Goal: Obtain resource: Obtain resource

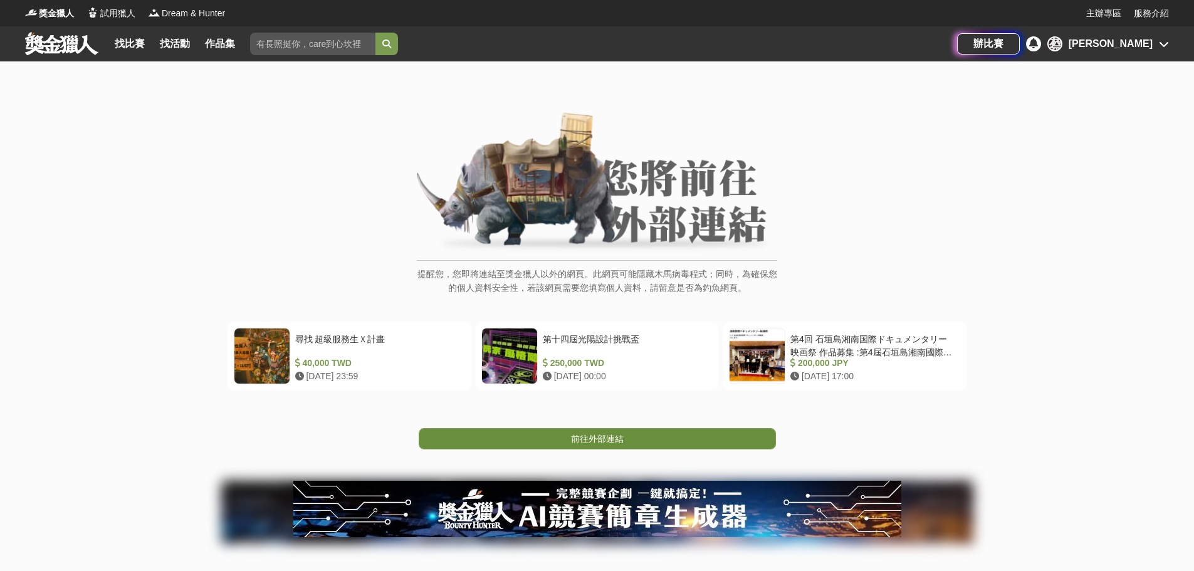
click at [627, 436] on link "前往外部連結" at bounding box center [597, 438] width 357 height 21
click at [617, 431] on link "前往外部連結" at bounding box center [597, 438] width 357 height 21
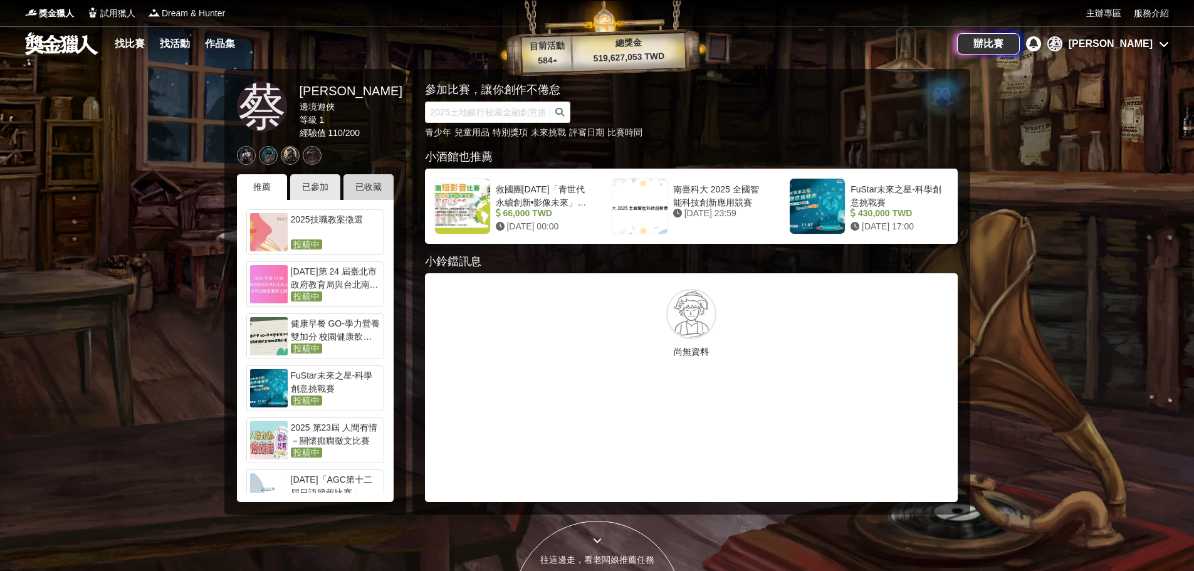
click at [364, 189] on div "已收藏" at bounding box center [369, 187] width 50 height 26
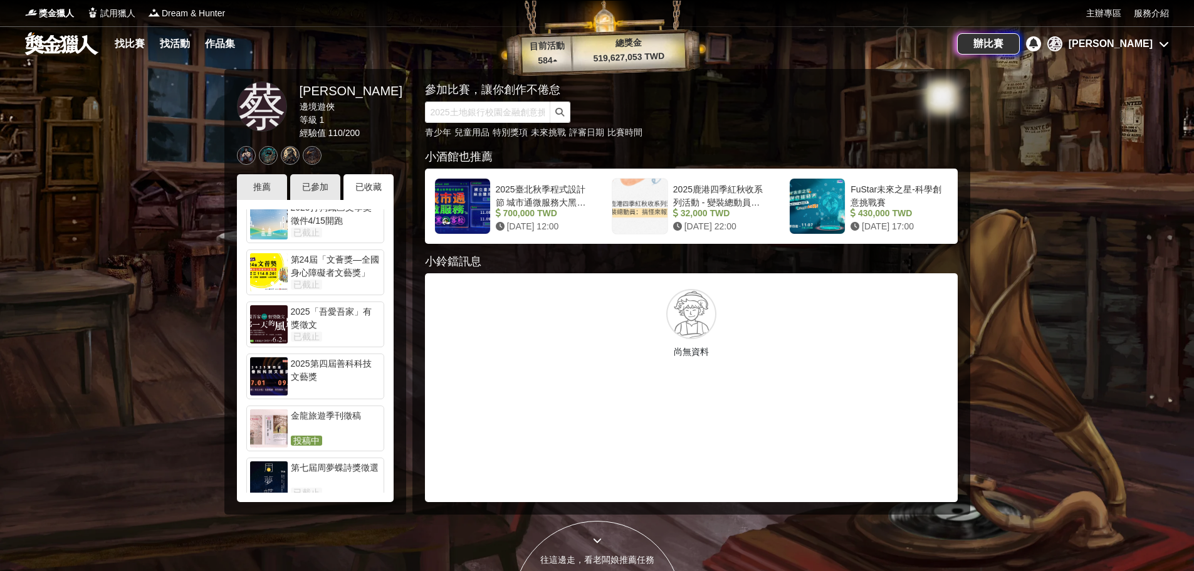
scroll to position [564, 0]
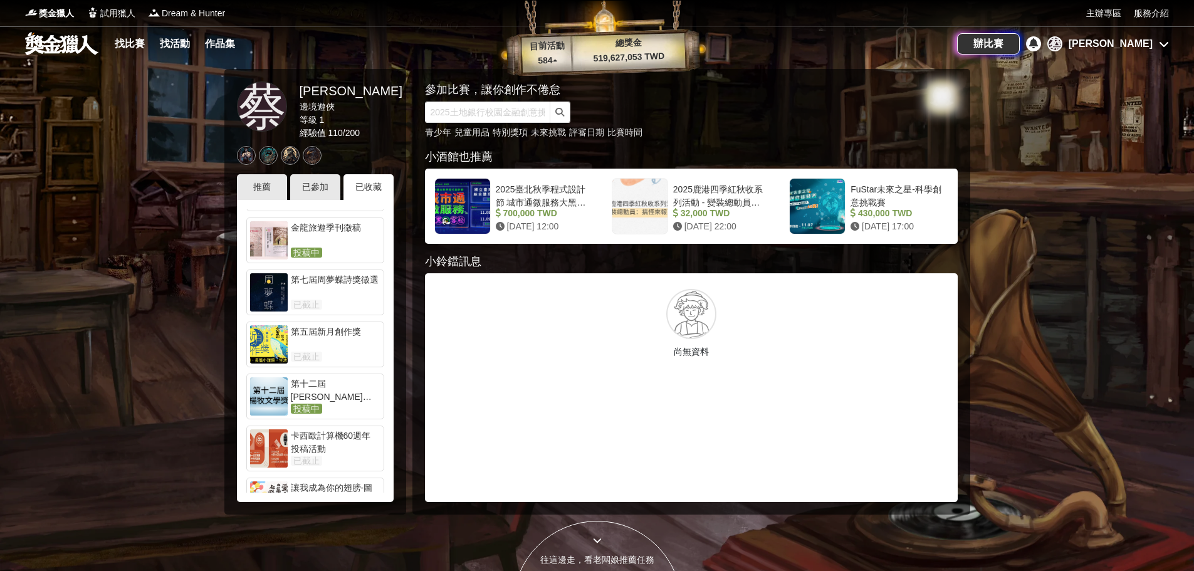
click at [322, 284] on div "第七屆周夢蝶詩獎徵選" at bounding box center [336, 285] width 90 height 25
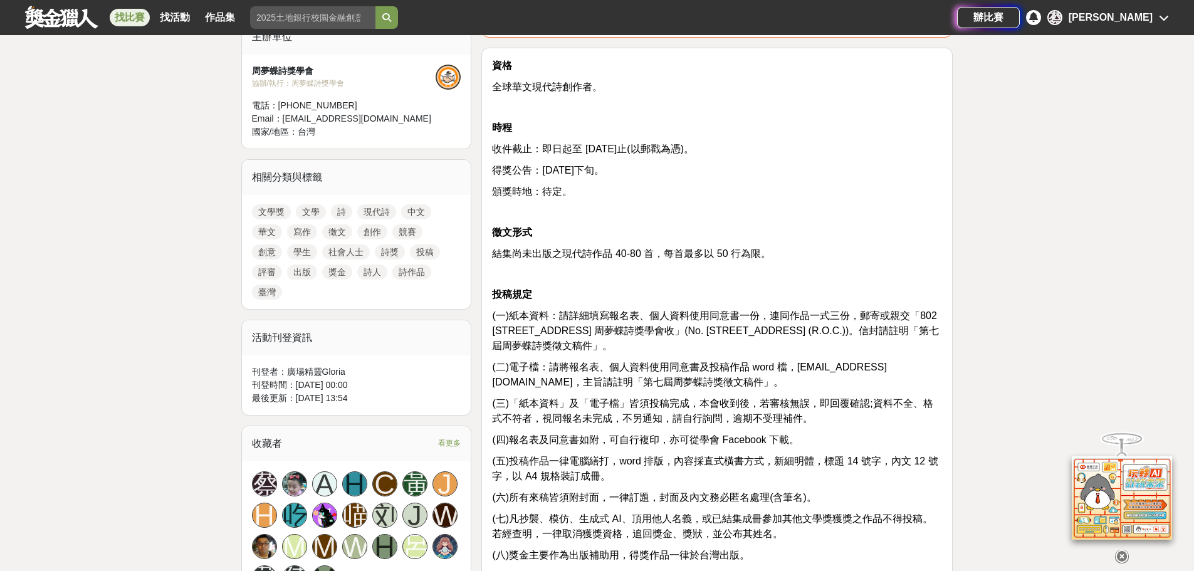
scroll to position [502, 0]
